Goal: Check status: Check status

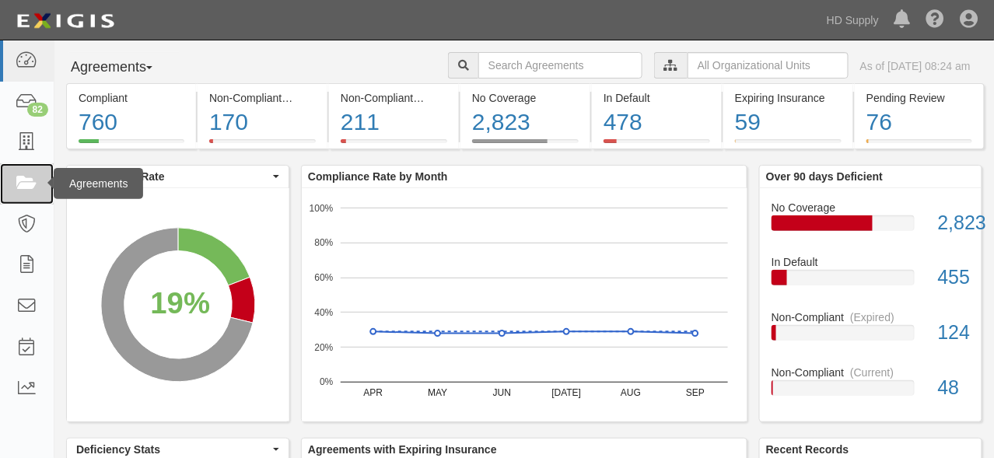
click at [26, 180] on icon at bounding box center [27, 184] width 22 height 18
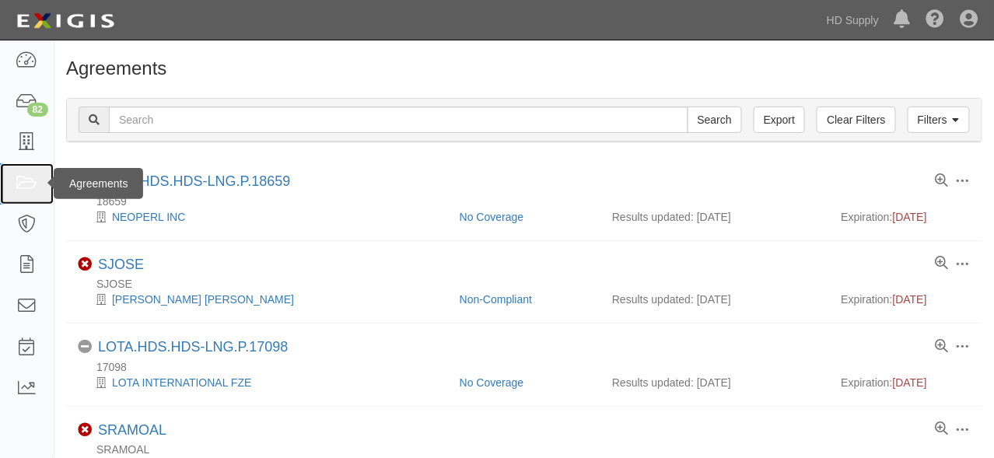
click at [26, 185] on icon at bounding box center [27, 184] width 22 height 18
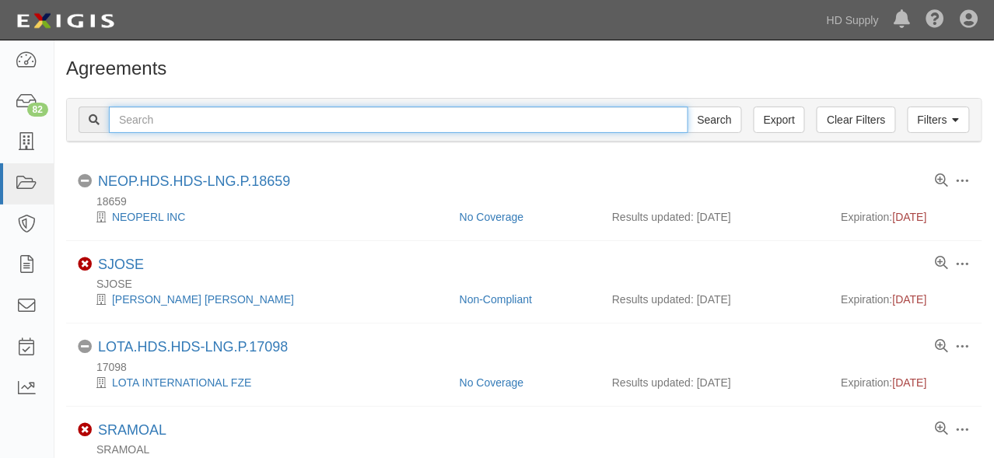
click at [204, 115] on input "text" at bounding box center [398, 120] width 579 height 26
type input "gibby"
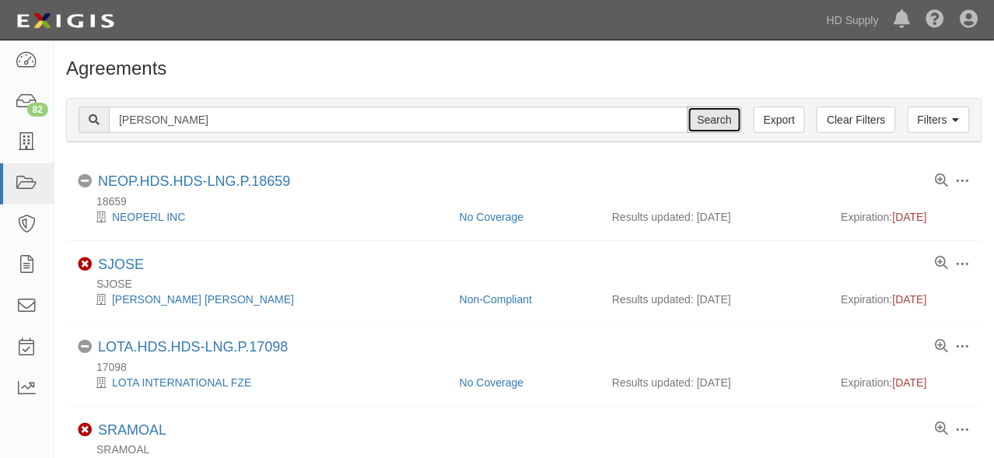
click at [720, 112] on input "Search" at bounding box center [714, 120] width 54 height 26
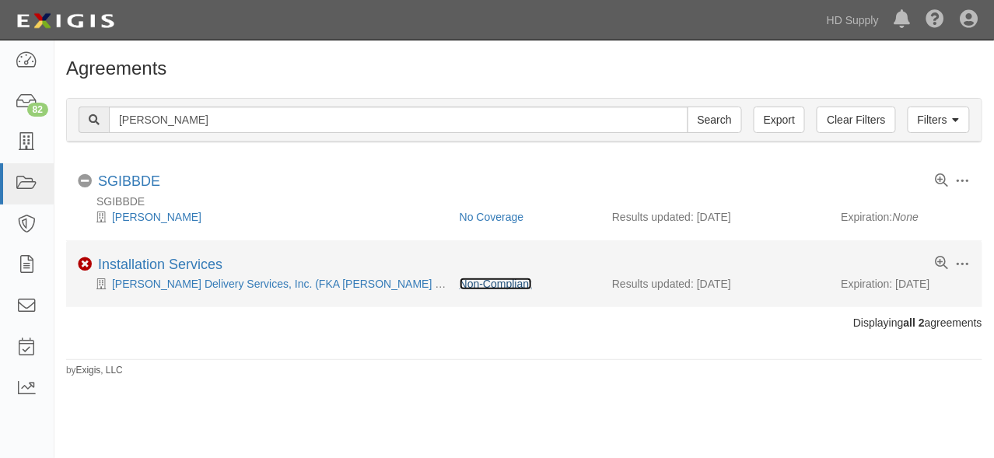
click at [520, 281] on link "Non-Compliant" at bounding box center [495, 284] width 72 height 12
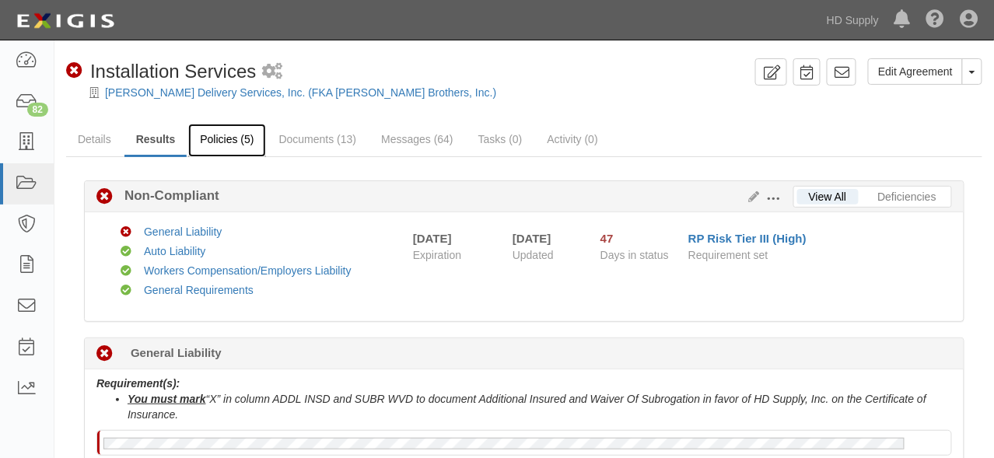
click at [236, 139] on link "Policies (5)" at bounding box center [226, 140] width 77 height 33
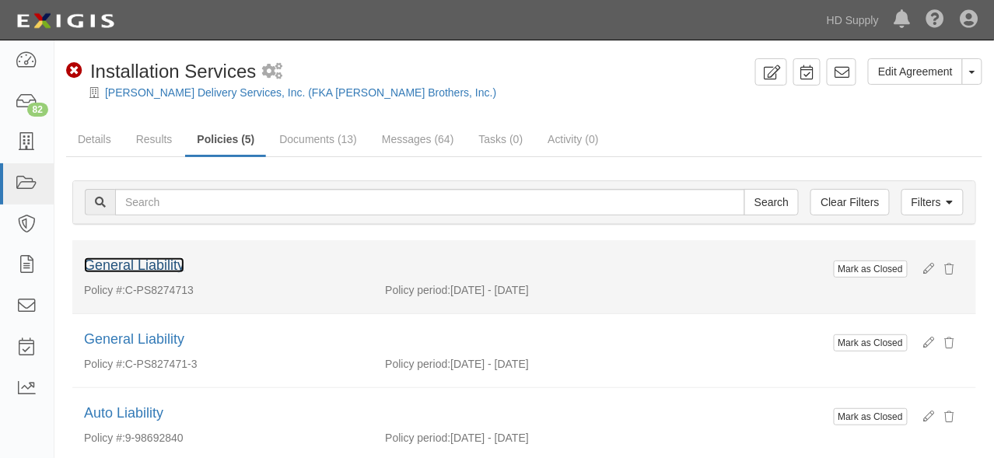
click at [149, 261] on link "General Liability" at bounding box center [134, 265] width 100 height 16
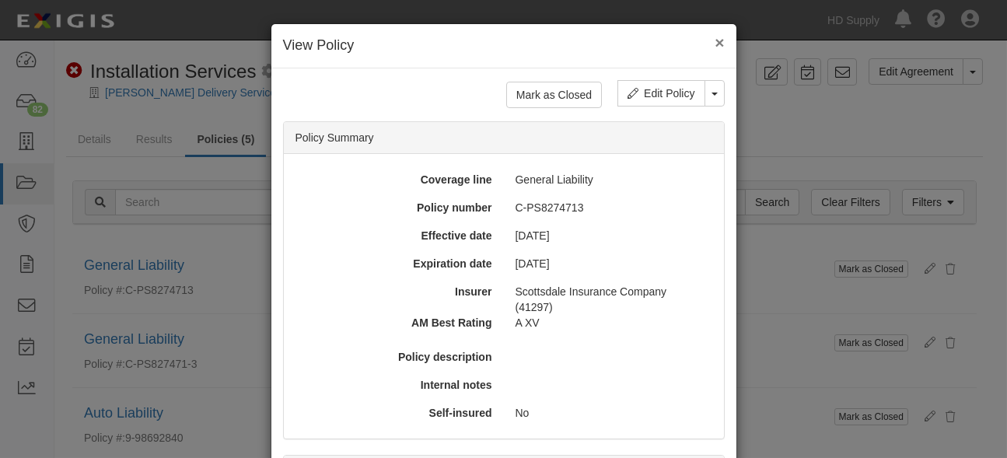
click at [715, 41] on button "×" at bounding box center [719, 42] width 9 height 16
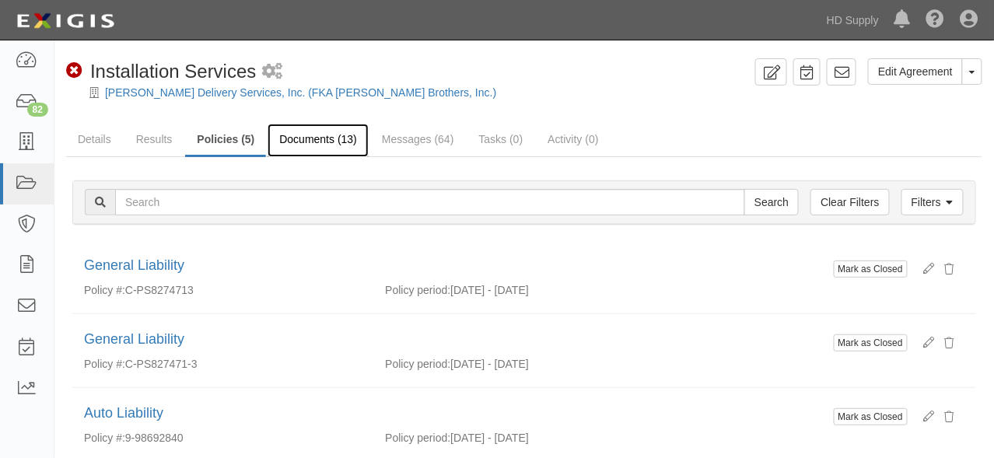
click at [325, 134] on link "Documents (13)" at bounding box center [317, 140] width 101 height 33
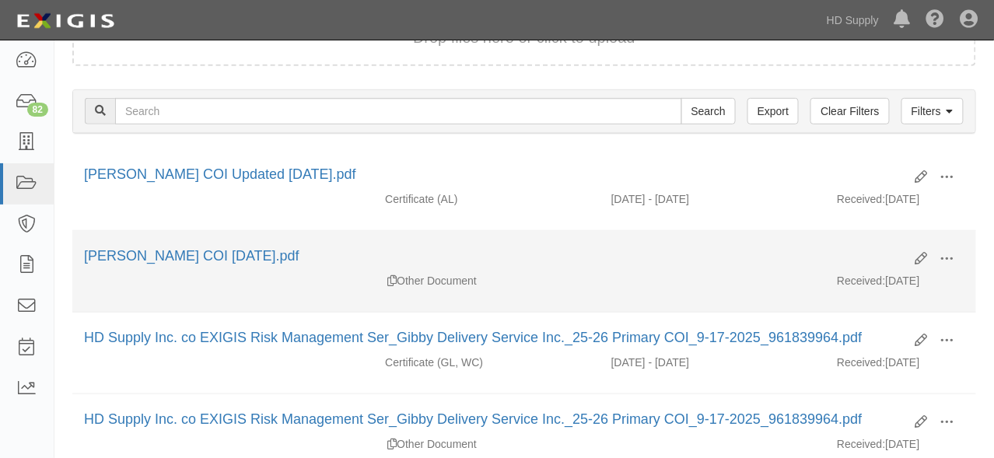
scroll to position [173, 0]
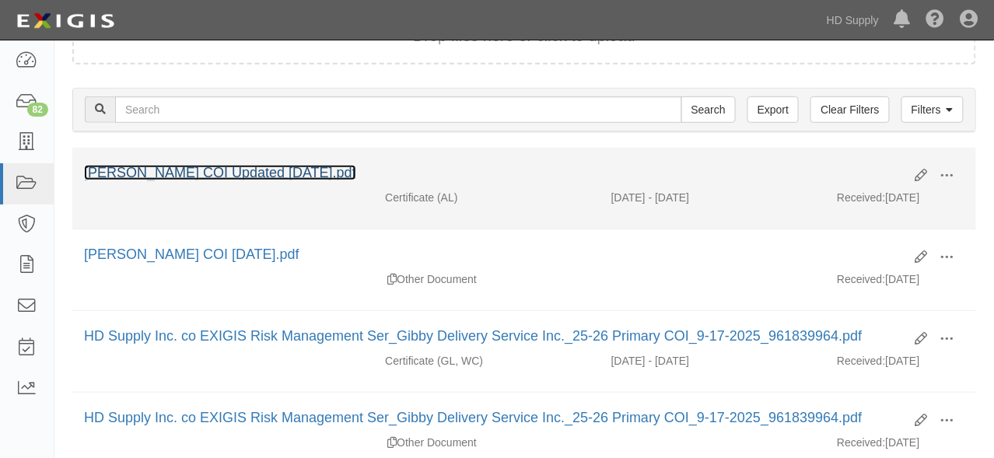
click at [243, 171] on link "[PERSON_NAME] COI Updated [DATE].pdf" at bounding box center [220, 173] width 272 height 16
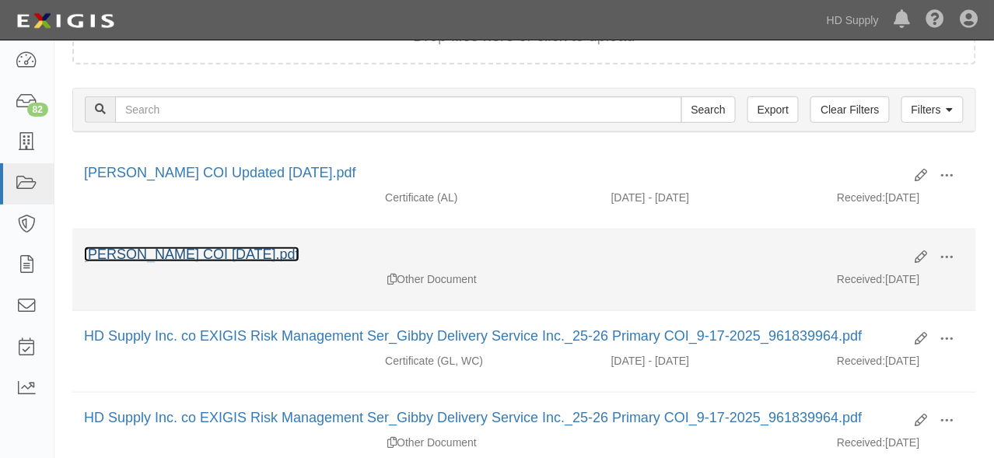
click at [223, 252] on link "[PERSON_NAME] COI [DATE].pdf" at bounding box center [191, 254] width 215 height 16
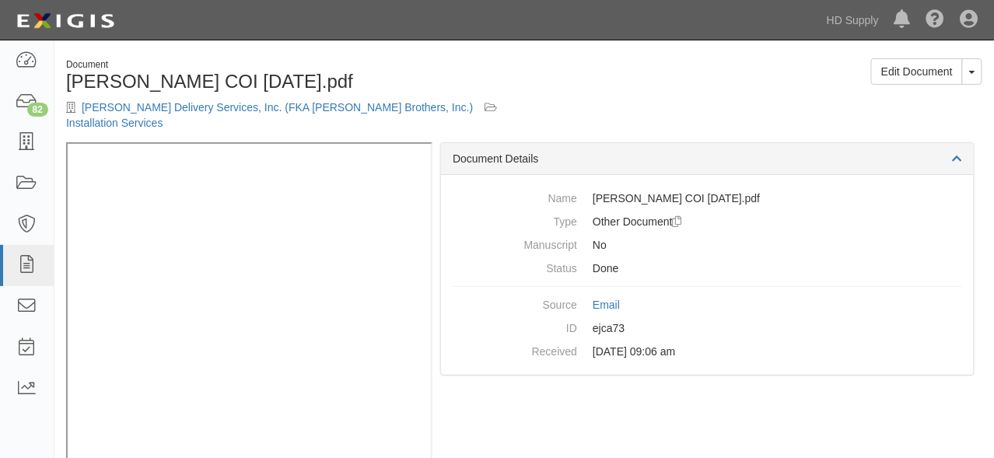
scroll to position [44, 0]
